Goal: Task Accomplishment & Management: Use online tool/utility

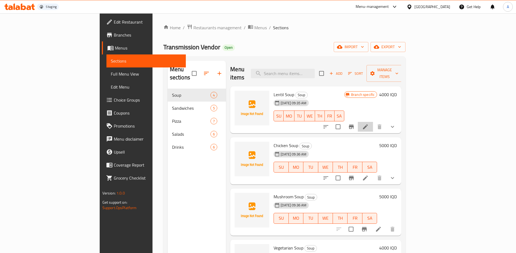
click at [373, 122] on li at bounding box center [365, 127] width 15 height 10
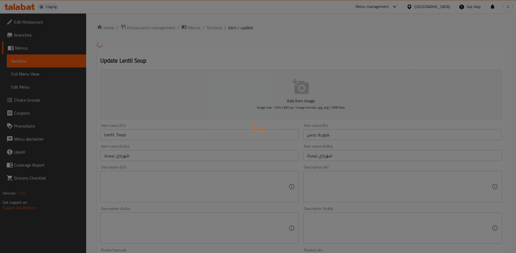
click at [155, 132] on div at bounding box center [258, 126] width 516 height 253
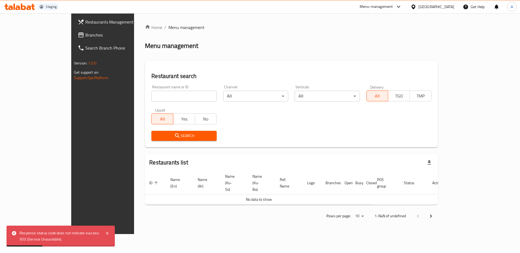
click at [172, 135] on span "Search" at bounding box center [184, 135] width 56 height 7
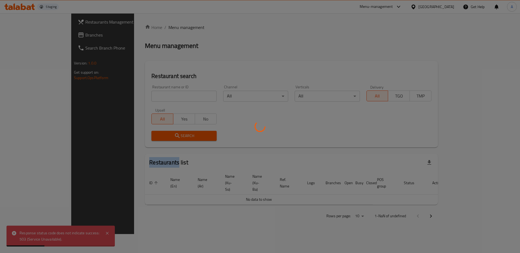
drag, startPoint x: 172, startPoint y: 135, endPoint x: 174, endPoint y: 134, distance: 3.0
click at [172, 135] on div at bounding box center [260, 126] width 520 height 253
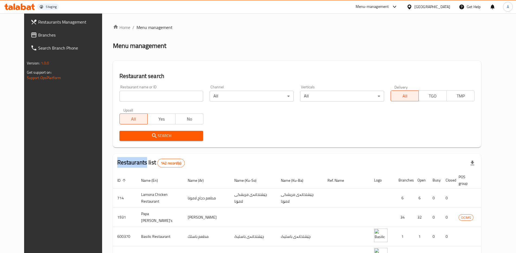
scroll to position [96, 0]
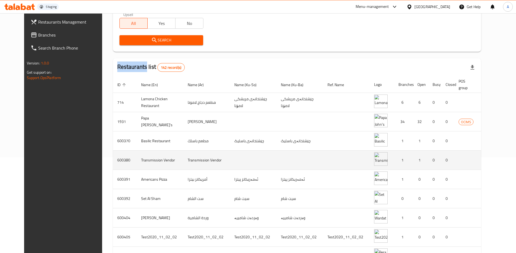
click at [514, 161] on icon "enhanced table" at bounding box center [517, 160] width 6 height 6
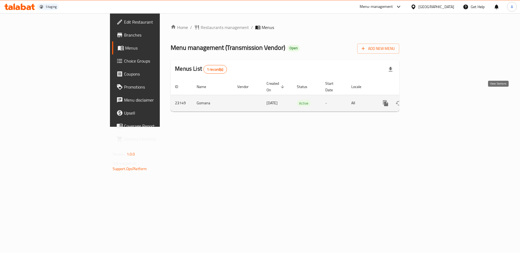
click at [428, 100] on icon "enhanced table" at bounding box center [424, 103] width 6 height 6
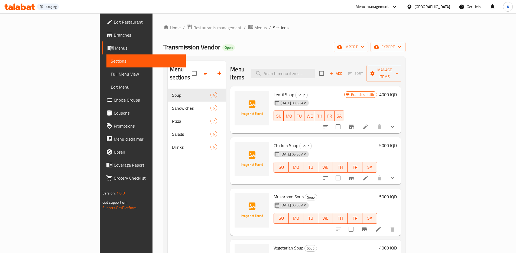
click at [368, 123] on icon at bounding box center [365, 126] width 6 height 6
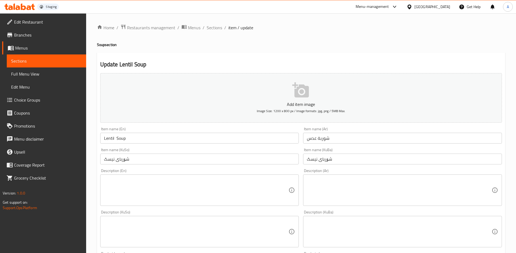
click at [155, 138] on input "Lentil Soup" at bounding box center [199, 138] width 199 height 11
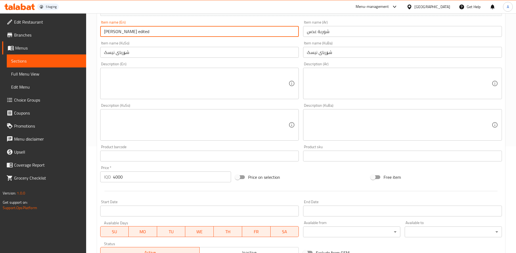
scroll to position [211, 0]
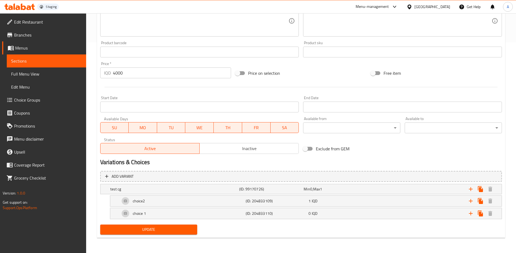
click at [173, 233] on button "Update" at bounding box center [148, 229] width 97 height 10
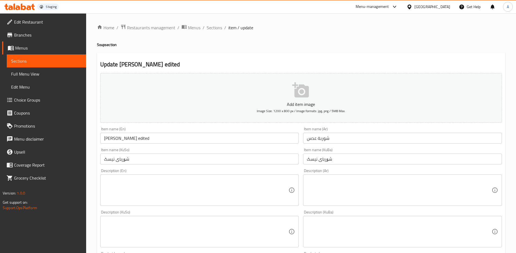
click at [138, 136] on input "Lentil Soup edited" at bounding box center [199, 138] width 199 height 11
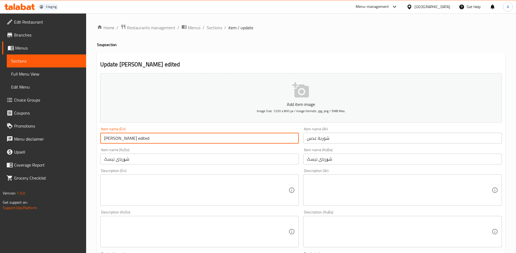
click at [138, 136] on input "Lentil Soup edited" at bounding box center [199, 138] width 199 height 11
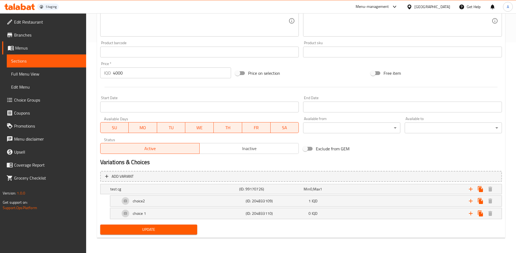
type input "Lentil Soup"
click at [168, 230] on span "Update" at bounding box center [148, 229] width 89 height 7
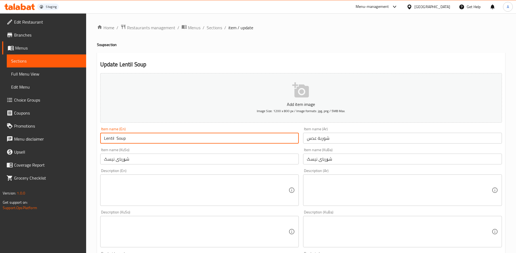
click at [153, 137] on input "Lentil Soup" at bounding box center [199, 138] width 199 height 11
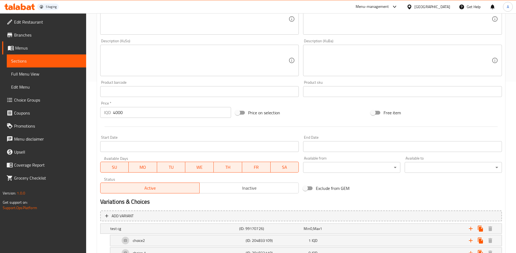
scroll to position [211, 0]
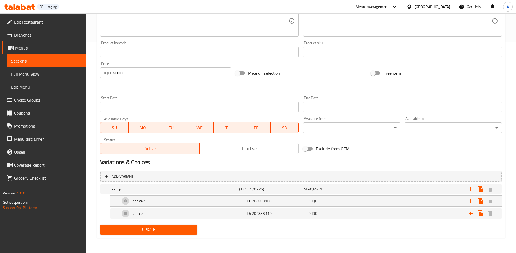
click at [155, 230] on span "Update" at bounding box center [148, 229] width 89 height 7
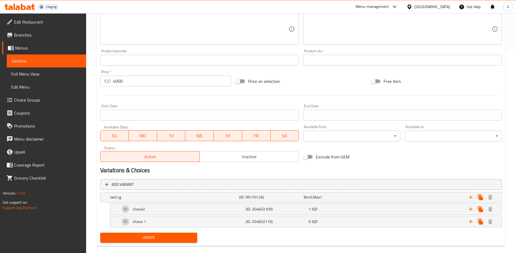
scroll to position [0, 0]
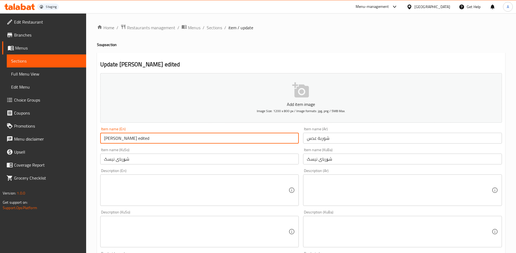
click at [127, 137] on input "Lentil Soup edited" at bounding box center [199, 138] width 199 height 11
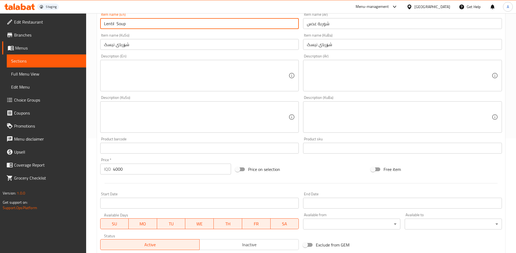
scroll to position [211, 0]
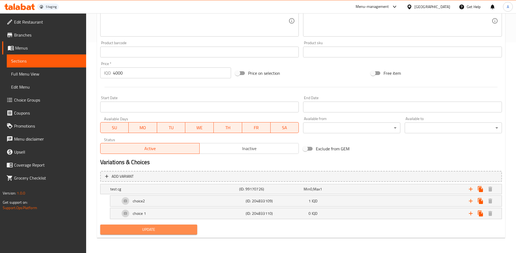
click at [169, 228] on span "Update" at bounding box center [148, 229] width 89 height 7
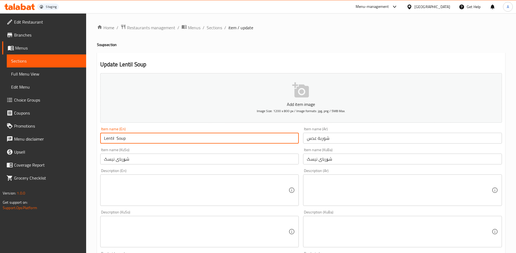
drag, startPoint x: 144, startPoint y: 143, endPoint x: 149, endPoint y: 139, distance: 6.5
click at [144, 143] on input "Lentil Soup" at bounding box center [199, 138] width 199 height 11
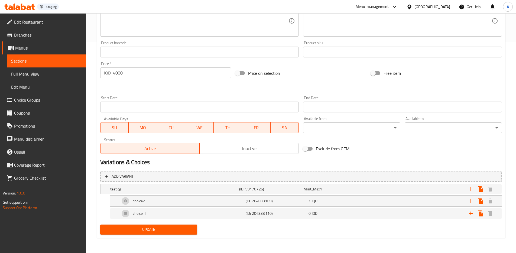
type input "Lentil Soup editttt"
click at [172, 228] on span "Update" at bounding box center [148, 229] width 89 height 7
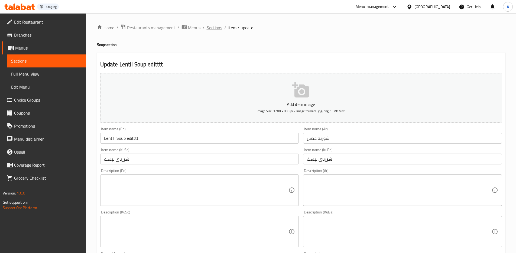
click at [215, 29] on span "Sections" at bounding box center [214, 27] width 15 height 6
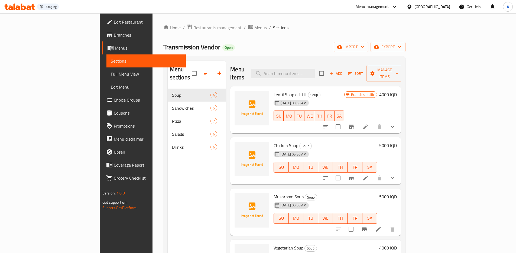
click at [368, 124] on icon at bounding box center [365, 126] width 5 height 5
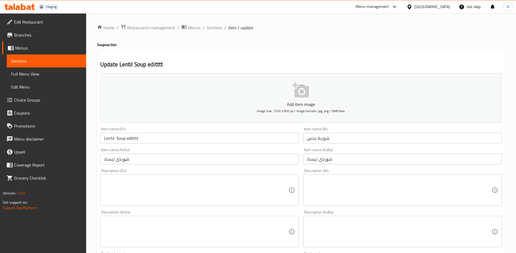
click at [139, 139] on input "Lentil Soup editttt" at bounding box center [199, 138] width 199 height 11
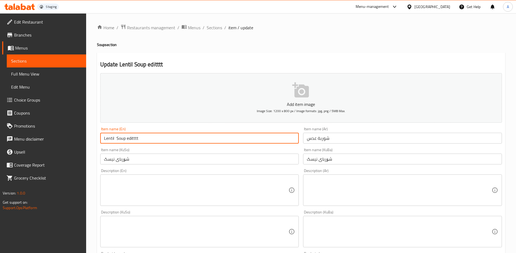
click at [133, 139] on input "Lentil Soup editttt" at bounding box center [199, 138] width 199 height 11
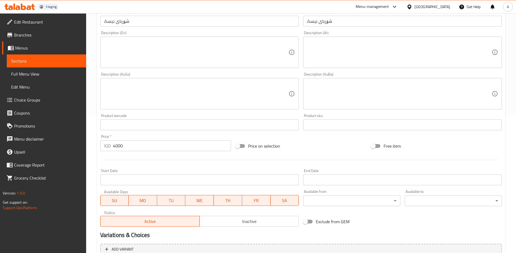
scroll to position [211, 0]
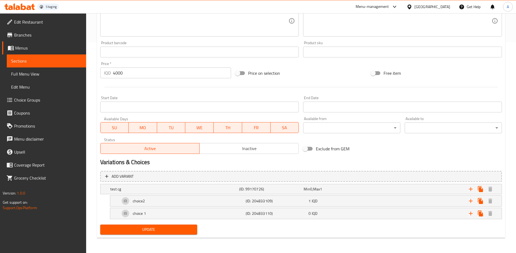
type input "Lentil Soup"
click at [112, 73] on div "IQD 4000 Price *" at bounding box center [165, 72] width 131 height 11
click at [126, 75] on input "4000" at bounding box center [172, 72] width 118 height 11
drag, startPoint x: 117, startPoint y: 73, endPoint x: 160, endPoint y: 135, distance: 75.5
click at [117, 73] on input "4000" at bounding box center [172, 72] width 118 height 11
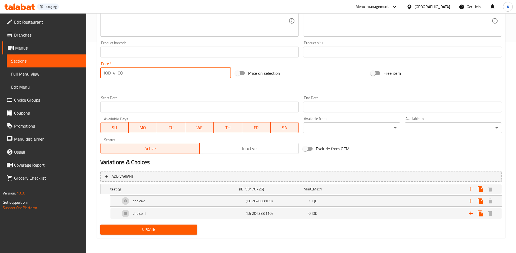
type input "4100"
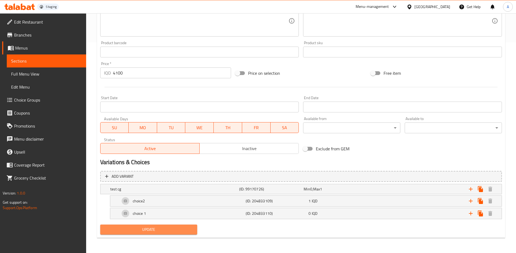
click at [178, 234] on button "Update" at bounding box center [148, 229] width 97 height 10
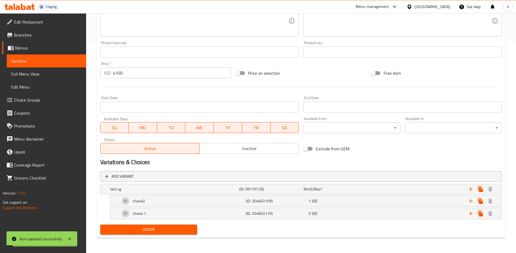
scroll to position [0, 0]
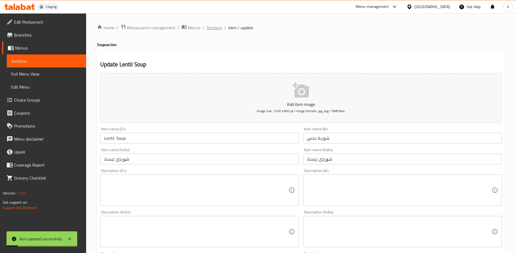
click at [207, 28] on span "Sections" at bounding box center [214, 27] width 15 height 6
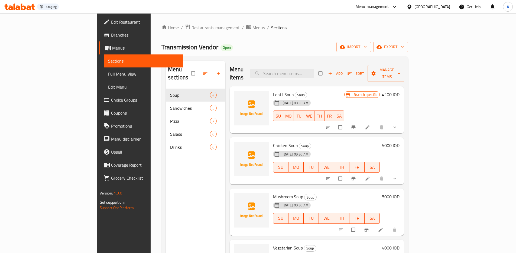
scroll to position [3, 0]
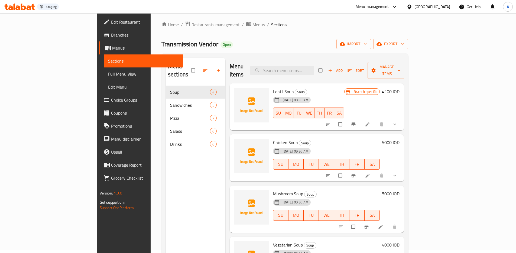
click at [375, 120] on li at bounding box center [367, 124] width 15 height 9
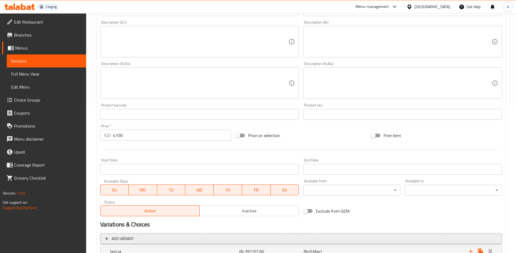
scroll to position [211, 0]
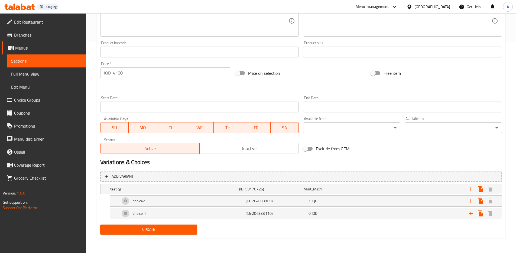
click at [133, 74] on input "4100" at bounding box center [172, 72] width 118 height 11
type input "4101"
click at [189, 231] on span "Update" at bounding box center [148, 229] width 89 height 7
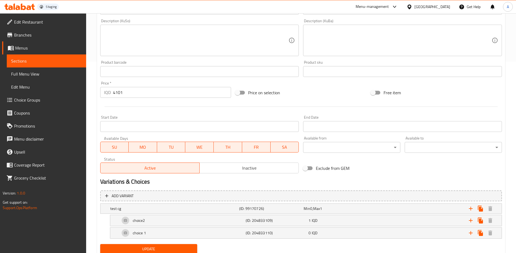
scroll to position [0, 0]
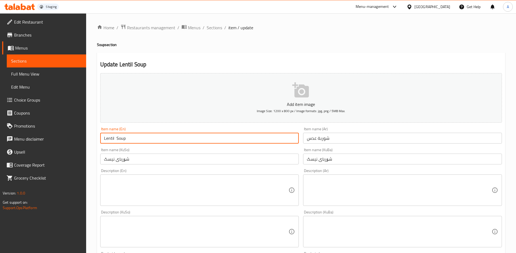
click at [166, 140] on input "Lentil Soup" at bounding box center [199, 138] width 199 height 11
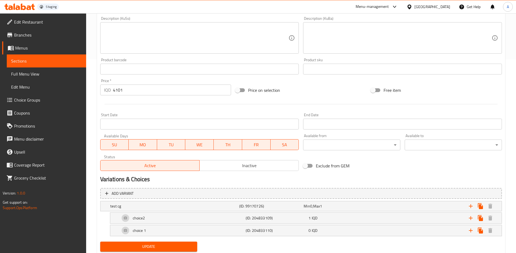
scroll to position [211, 0]
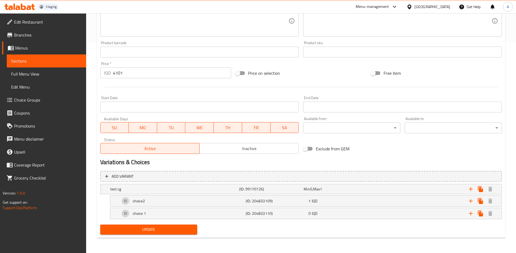
type input "Lentil Soup eqwe"
click at [182, 229] on span "Update" at bounding box center [148, 229] width 89 height 7
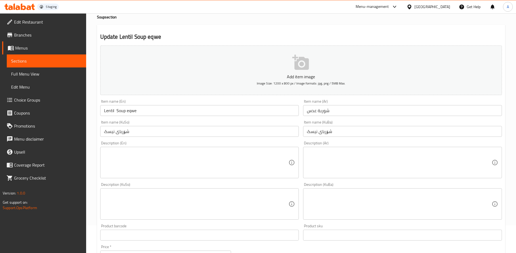
scroll to position [0, 0]
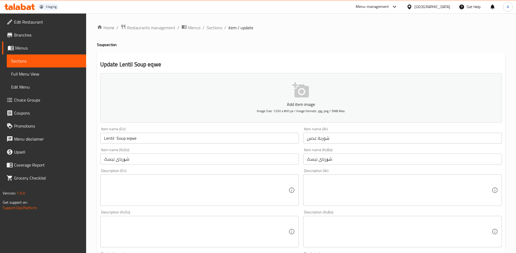
click at [201, 24] on ol "Home / Restaurants management / Menus / Sections / item / update" at bounding box center [301, 27] width 408 height 7
click at [215, 26] on span "Sections" at bounding box center [214, 27] width 15 height 6
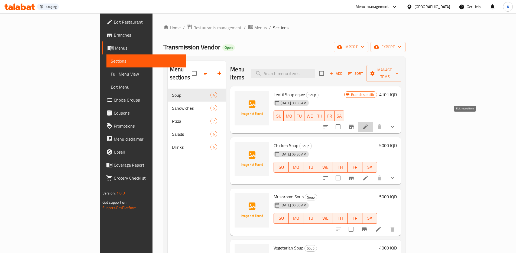
click at [368, 124] on icon at bounding box center [365, 126] width 5 height 5
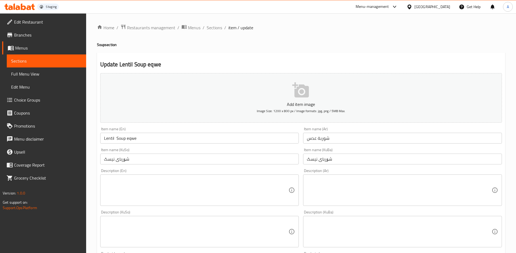
scroll to position [211, 0]
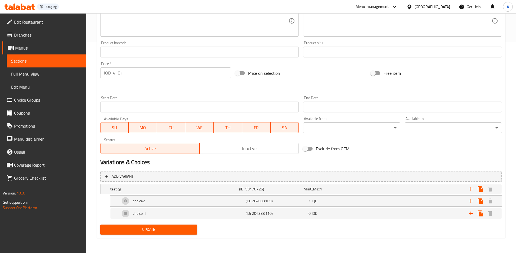
click at [132, 71] on input "4101" at bounding box center [172, 72] width 118 height 11
type input "4102"
click at [157, 232] on span "Update" at bounding box center [148, 229] width 89 height 7
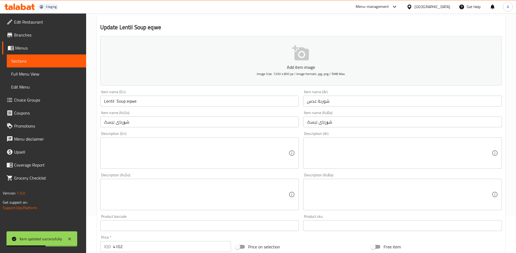
scroll to position [0, 0]
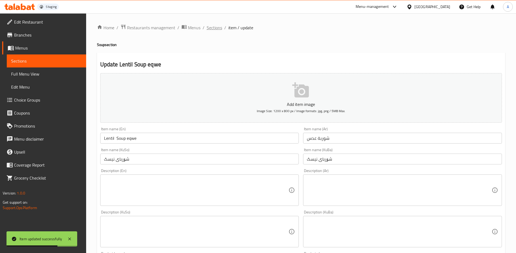
click at [212, 29] on span "Sections" at bounding box center [214, 27] width 15 height 6
